Goal: Find specific page/section: Find specific page/section

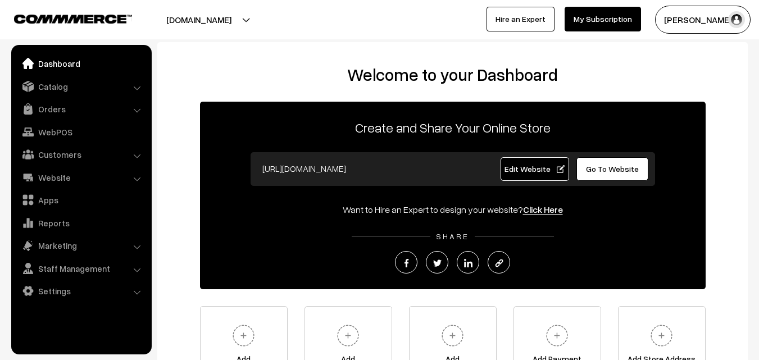
click at [58, 108] on link "Orders" at bounding box center [81, 109] width 134 height 20
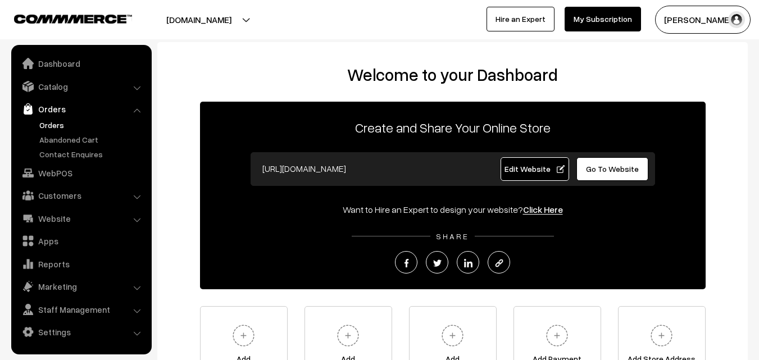
click at [58, 126] on link "Orders" at bounding box center [92, 125] width 111 height 12
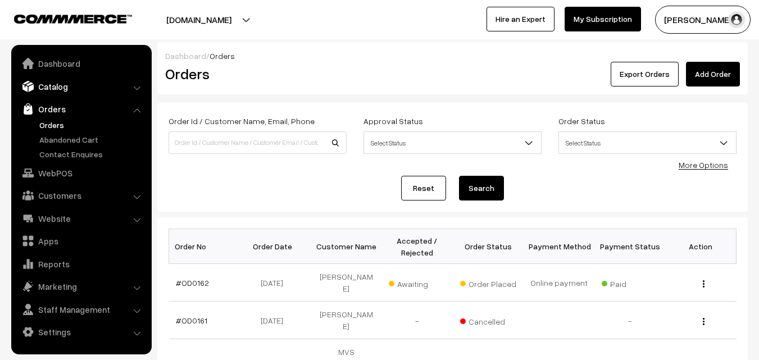
click at [61, 85] on link "Catalog" at bounding box center [81, 86] width 134 height 20
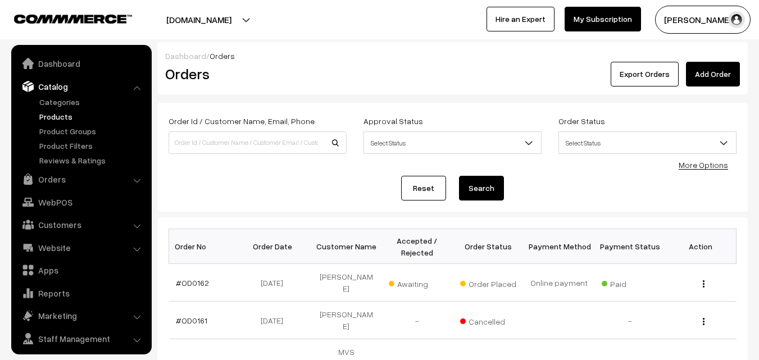
click at [57, 113] on link "Products" at bounding box center [92, 117] width 111 height 12
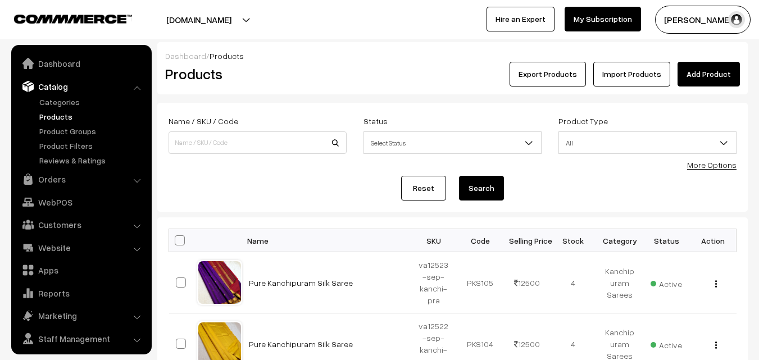
scroll to position [28, 0]
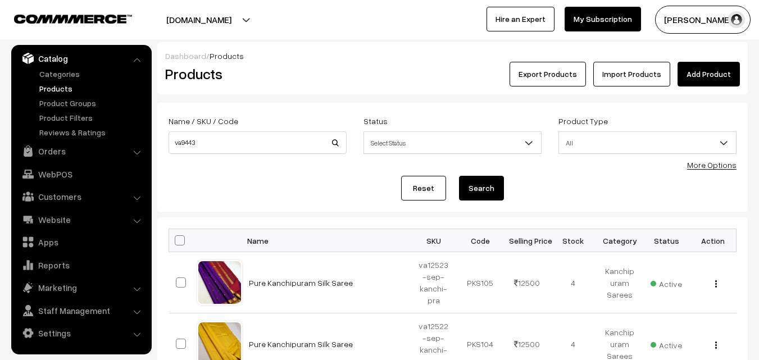
type input "va9443"
click at [478, 188] on button "Search" at bounding box center [481, 188] width 45 height 25
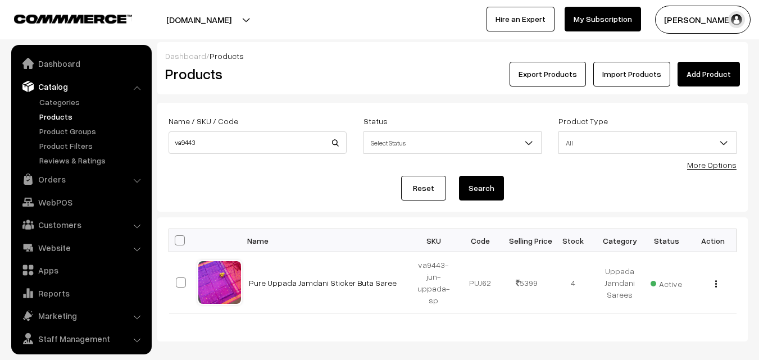
scroll to position [28, 0]
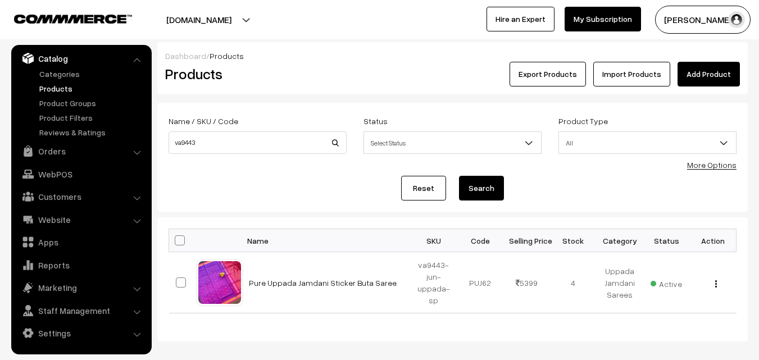
click at [332, 285] on link "Pure Uppada Jamdani Sticker Buta Saree" at bounding box center [323, 283] width 148 height 10
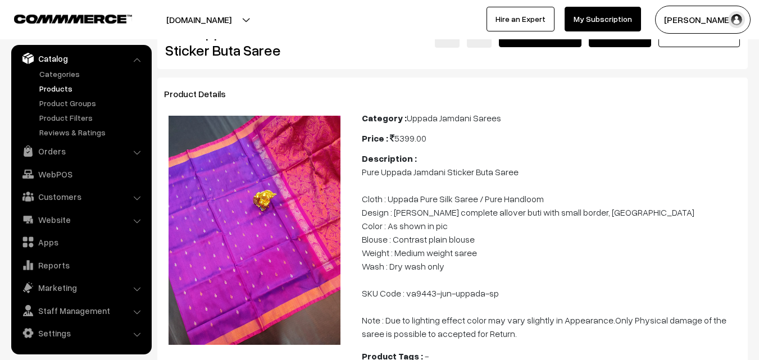
scroll to position [56, 0]
